Goal: Information Seeking & Learning: Learn about a topic

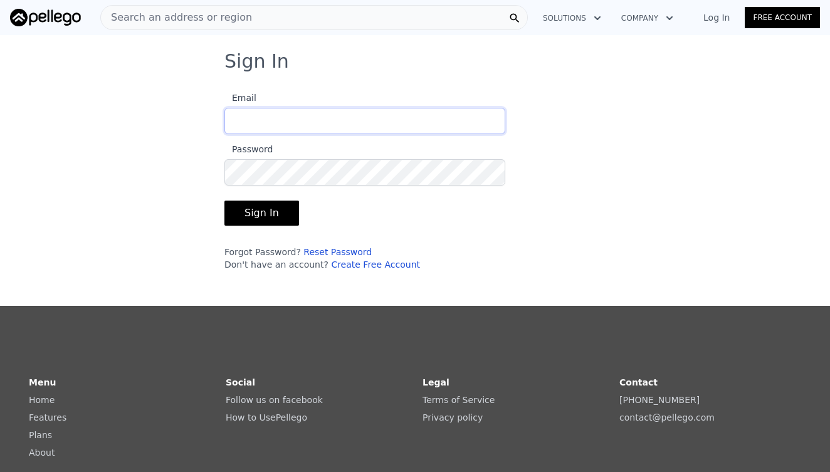
type input "[EMAIL_ADDRESS][DOMAIN_NAME]"
click at [268, 205] on button "Sign In" at bounding box center [261, 212] width 75 height 25
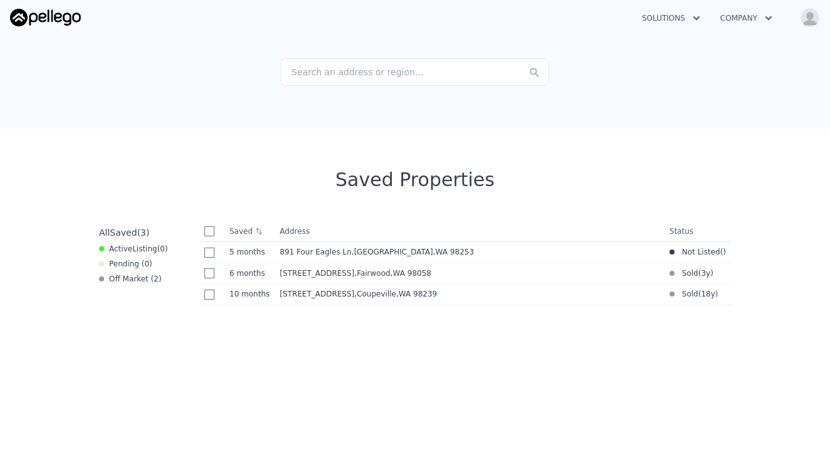
scroll to position [152, 0]
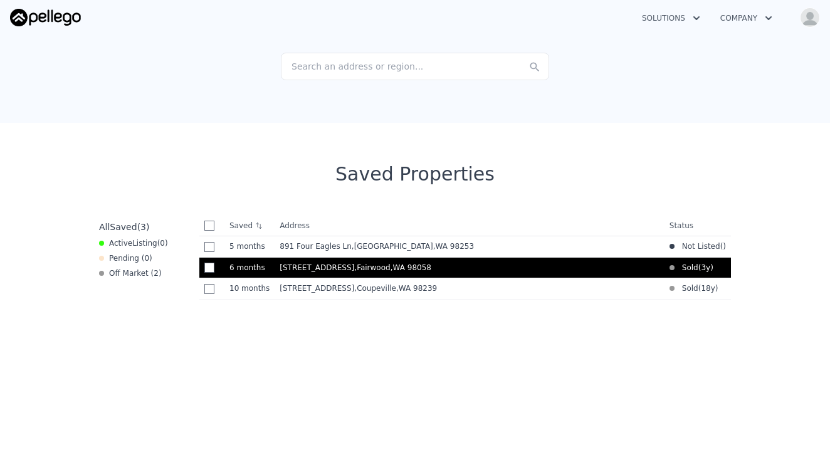
click at [309, 269] on span "[STREET_ADDRESS]" at bounding box center [316, 267] width 75 height 9
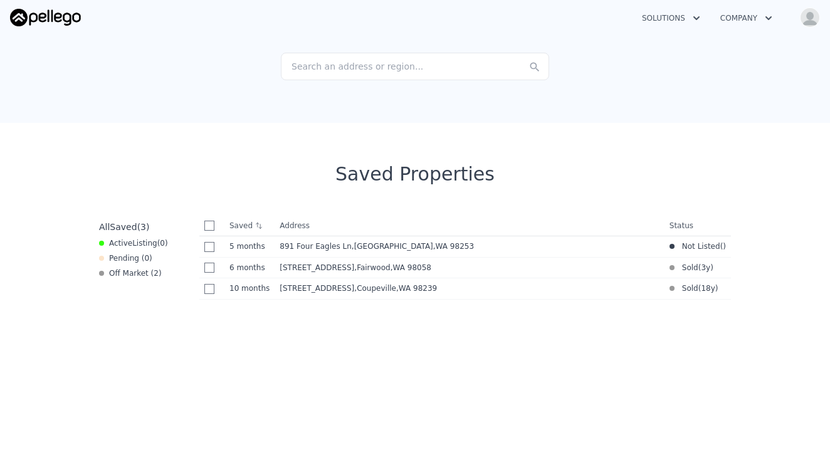
click at [804, 20] on img "button" at bounding box center [809, 18] width 20 height 20
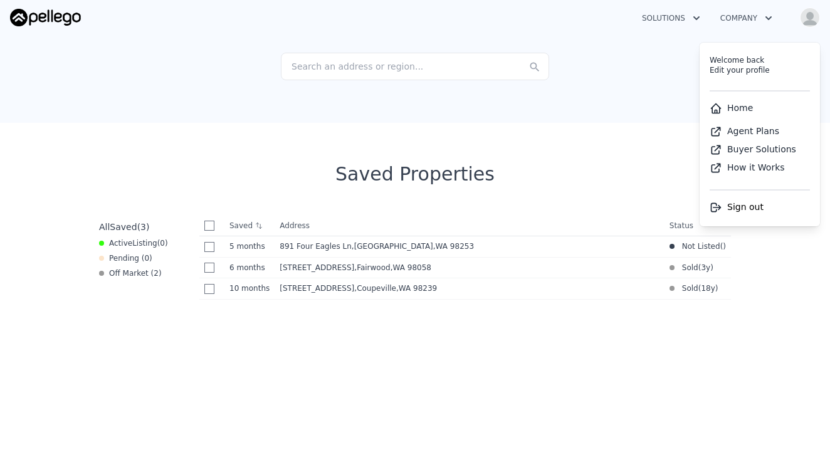
click at [734, 111] on link "Home" at bounding box center [730, 108] width 43 height 10
